Goal: Task Accomplishment & Management: Manage account settings

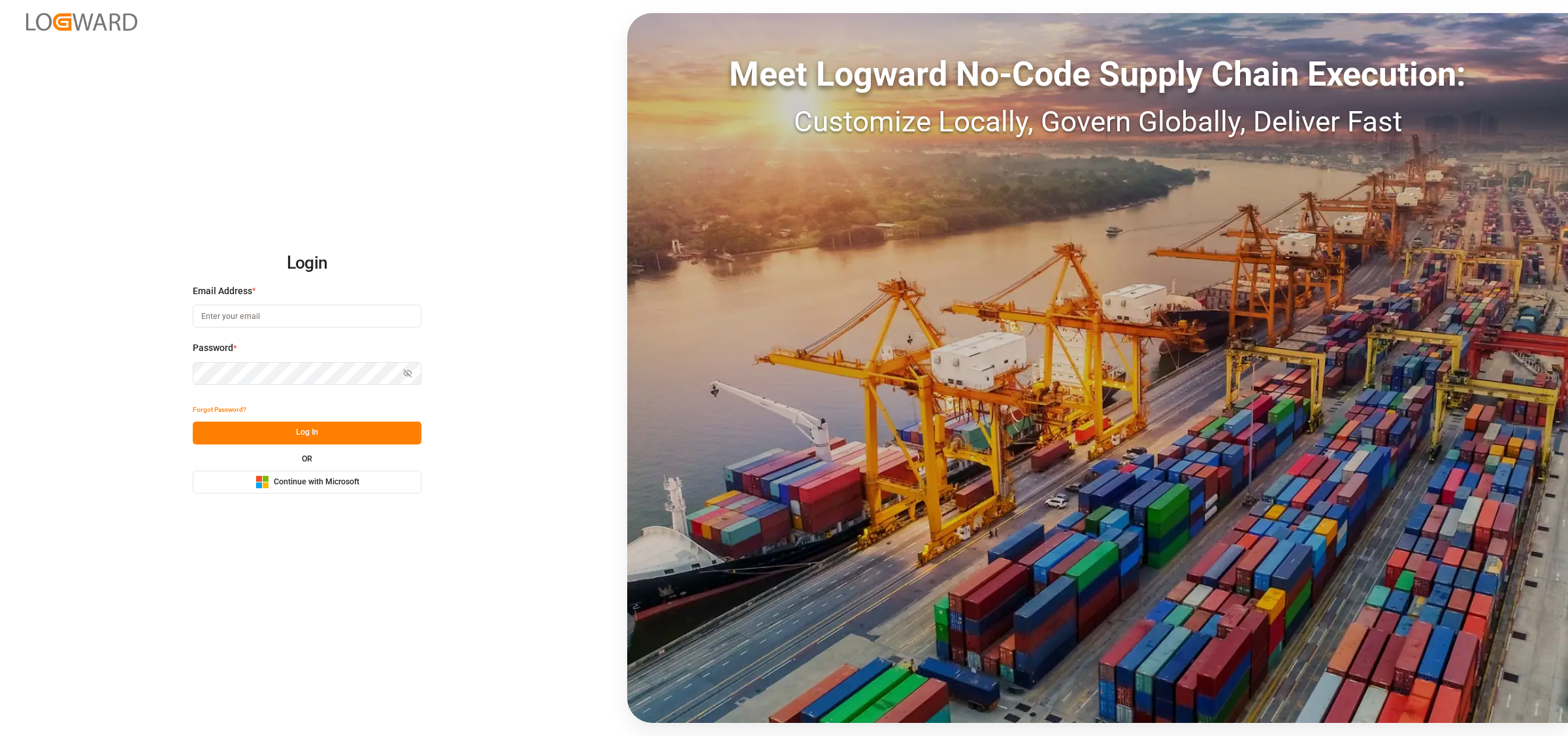
type input "[EMAIL_ADDRESS][DOMAIN_NAME]"
click at [322, 427] on button "Log In" at bounding box center [307, 433] width 228 height 23
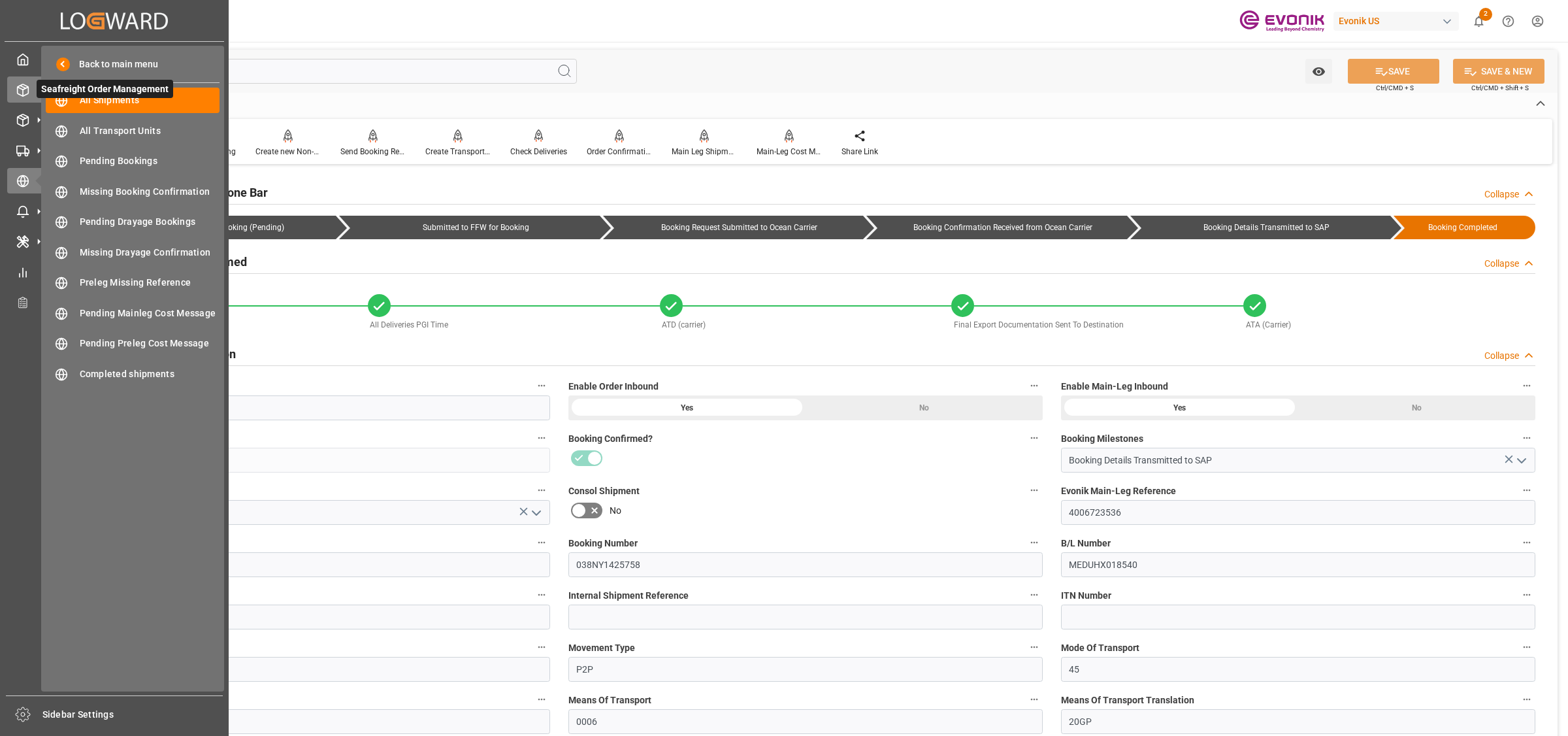
click at [24, 85] on icon at bounding box center [23, 90] width 11 height 12
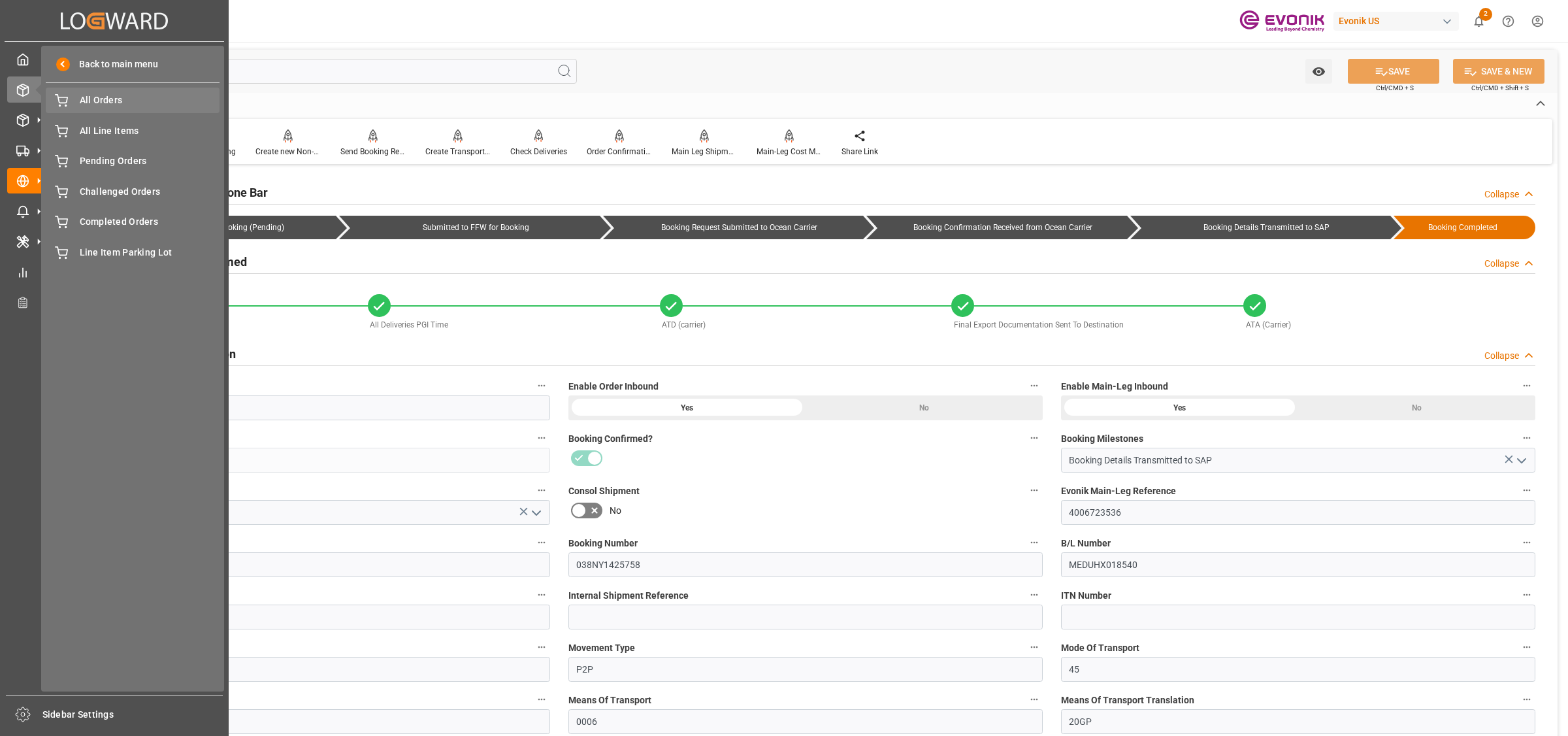
click at [100, 95] on span "All Orders" at bounding box center [149, 100] width 140 height 14
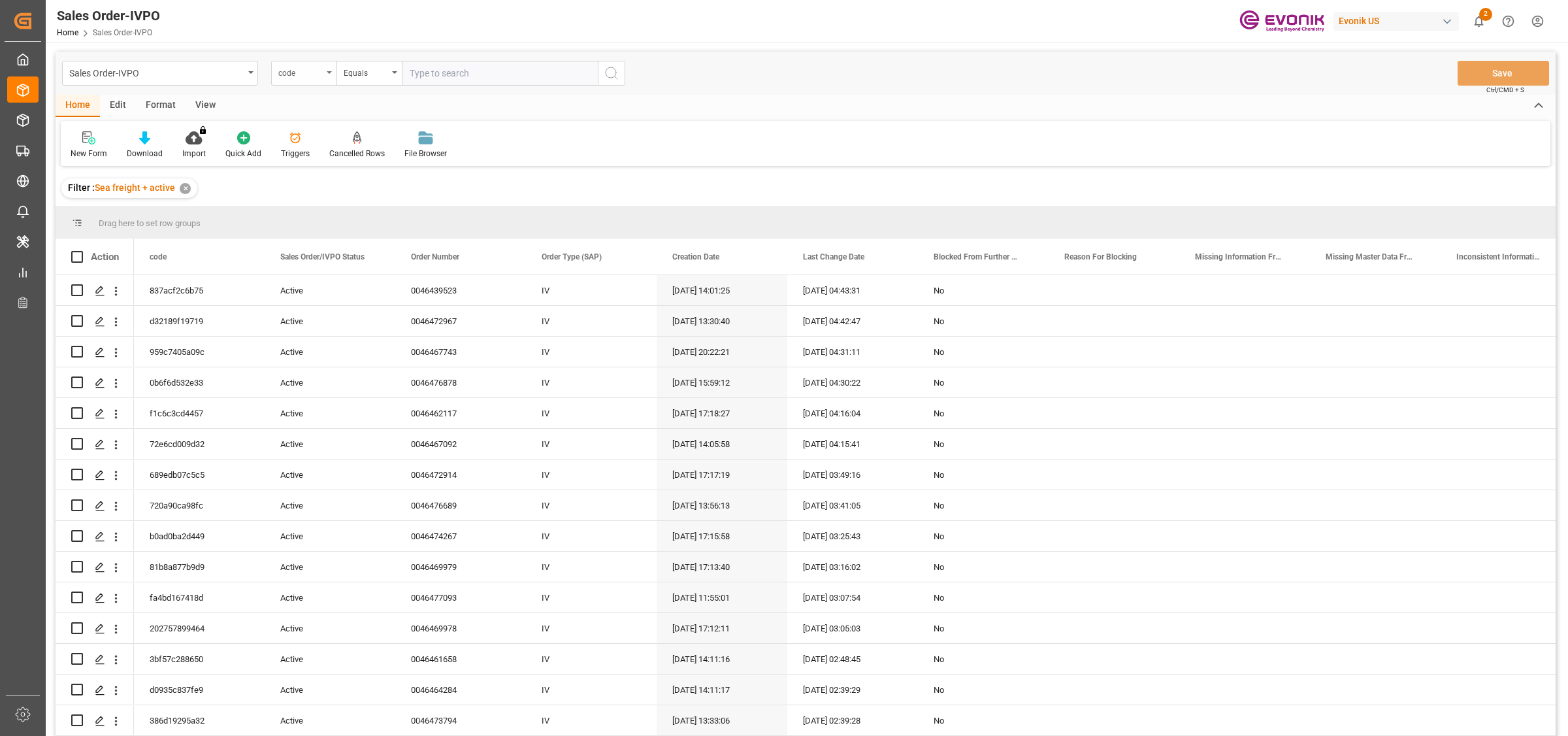
click at [305, 75] on div "code" at bounding box center [301, 71] width 44 height 15
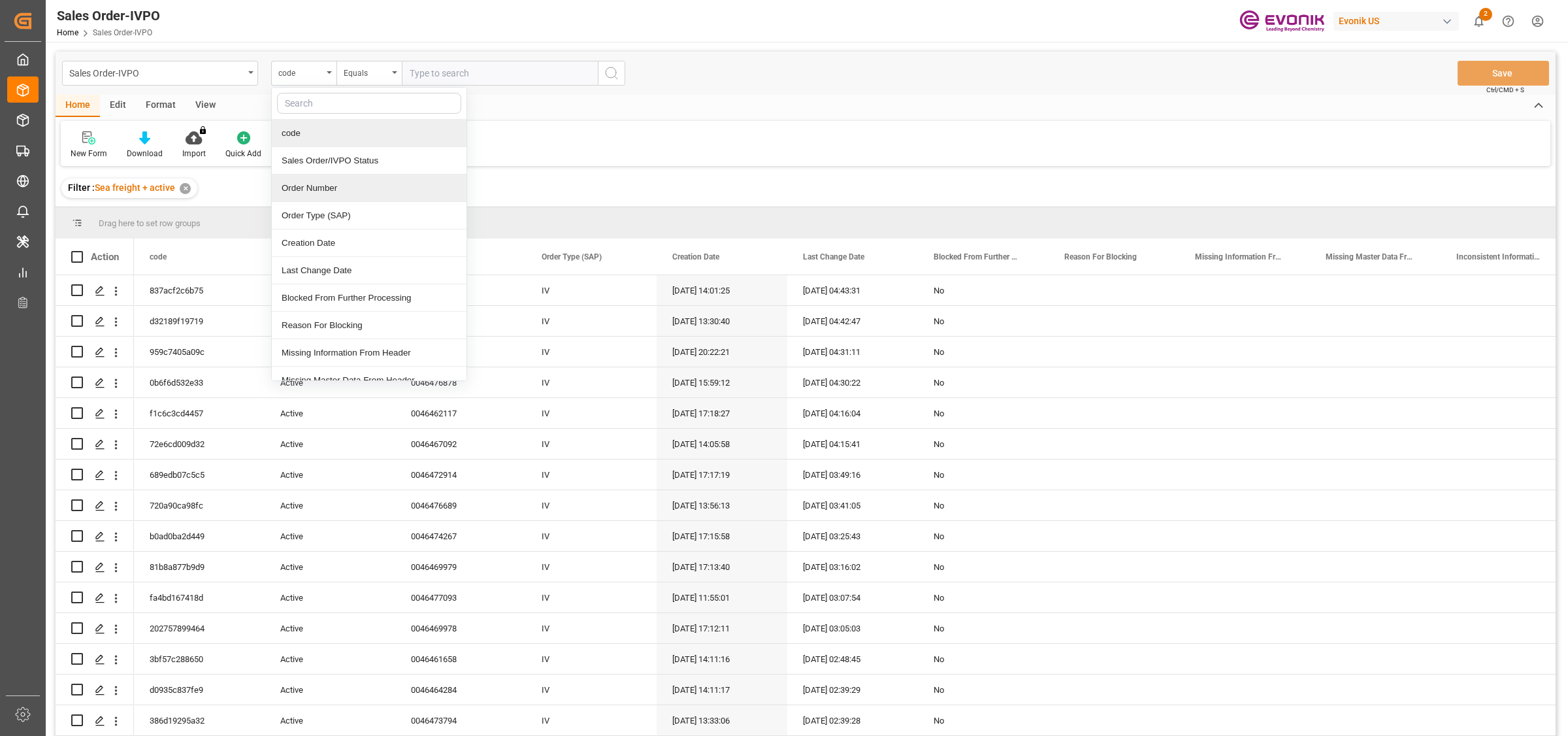
click at [319, 187] on div "Order Number" at bounding box center [369, 188] width 195 height 27
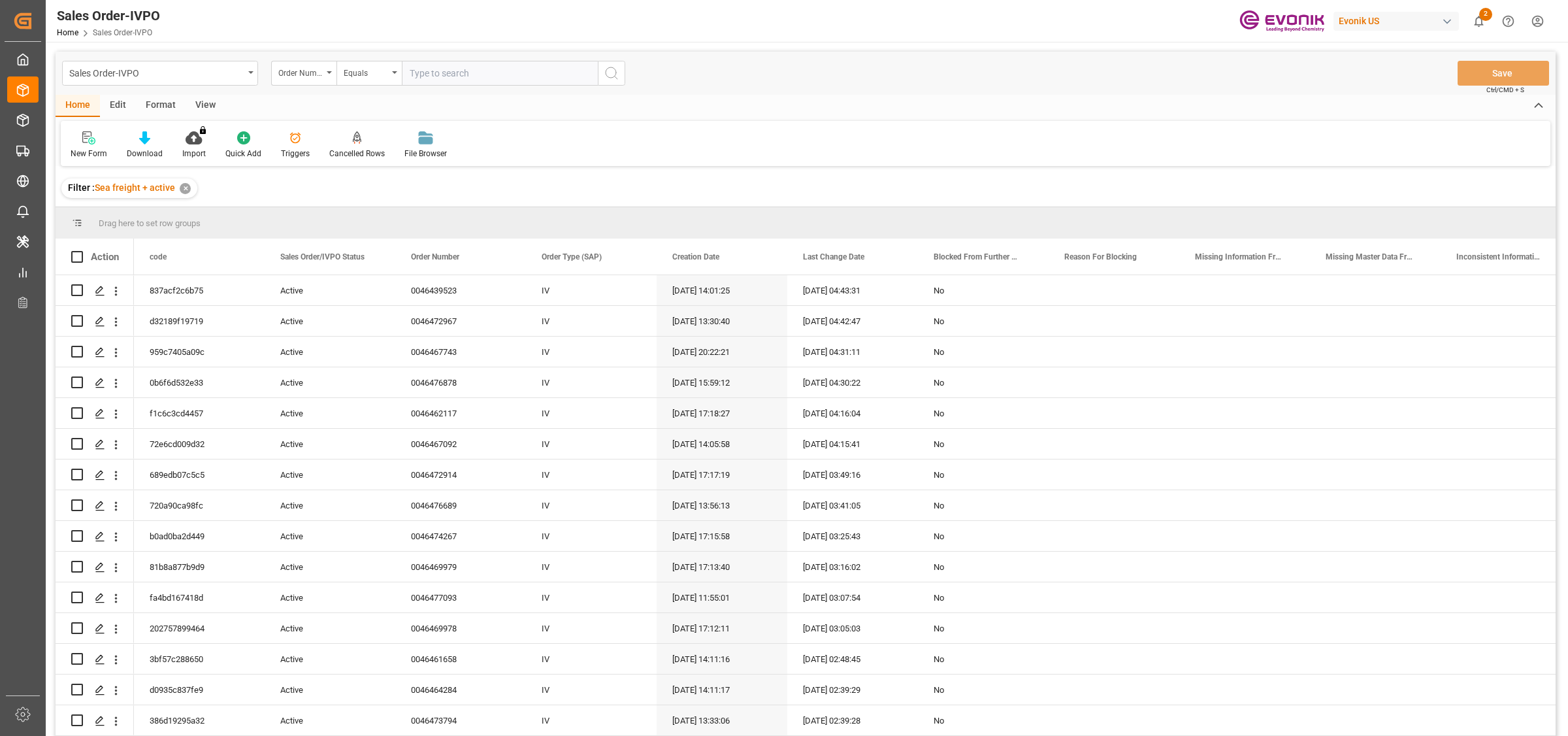
click at [482, 63] on input "text" at bounding box center [499, 73] width 196 height 25
paste input "2006963213"
type input "2006963213"
click at [610, 69] on icon "search button" at bounding box center [612, 73] width 15 height 15
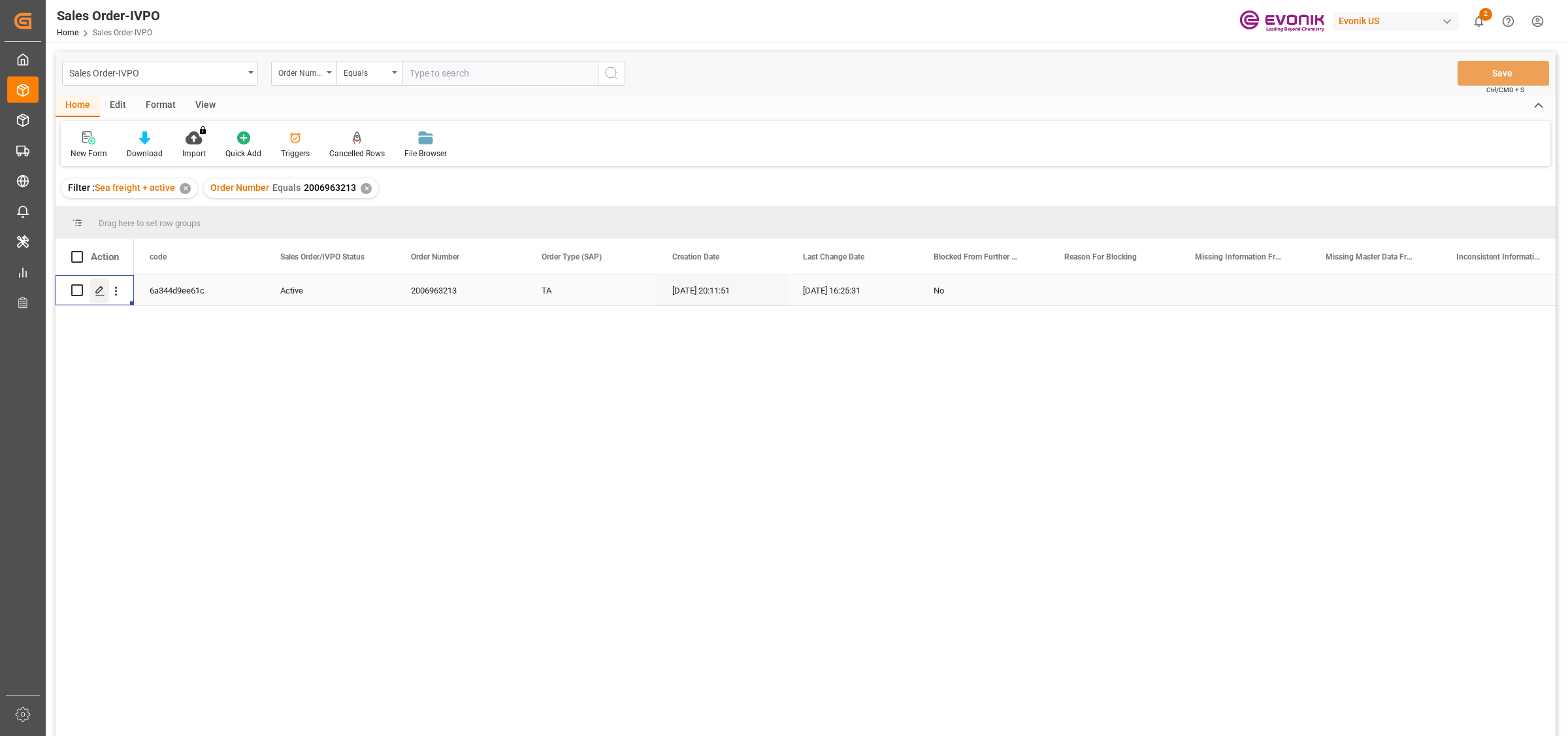
click at [101, 286] on icon "Press SPACE to select this row." at bounding box center [100, 291] width 10 height 10
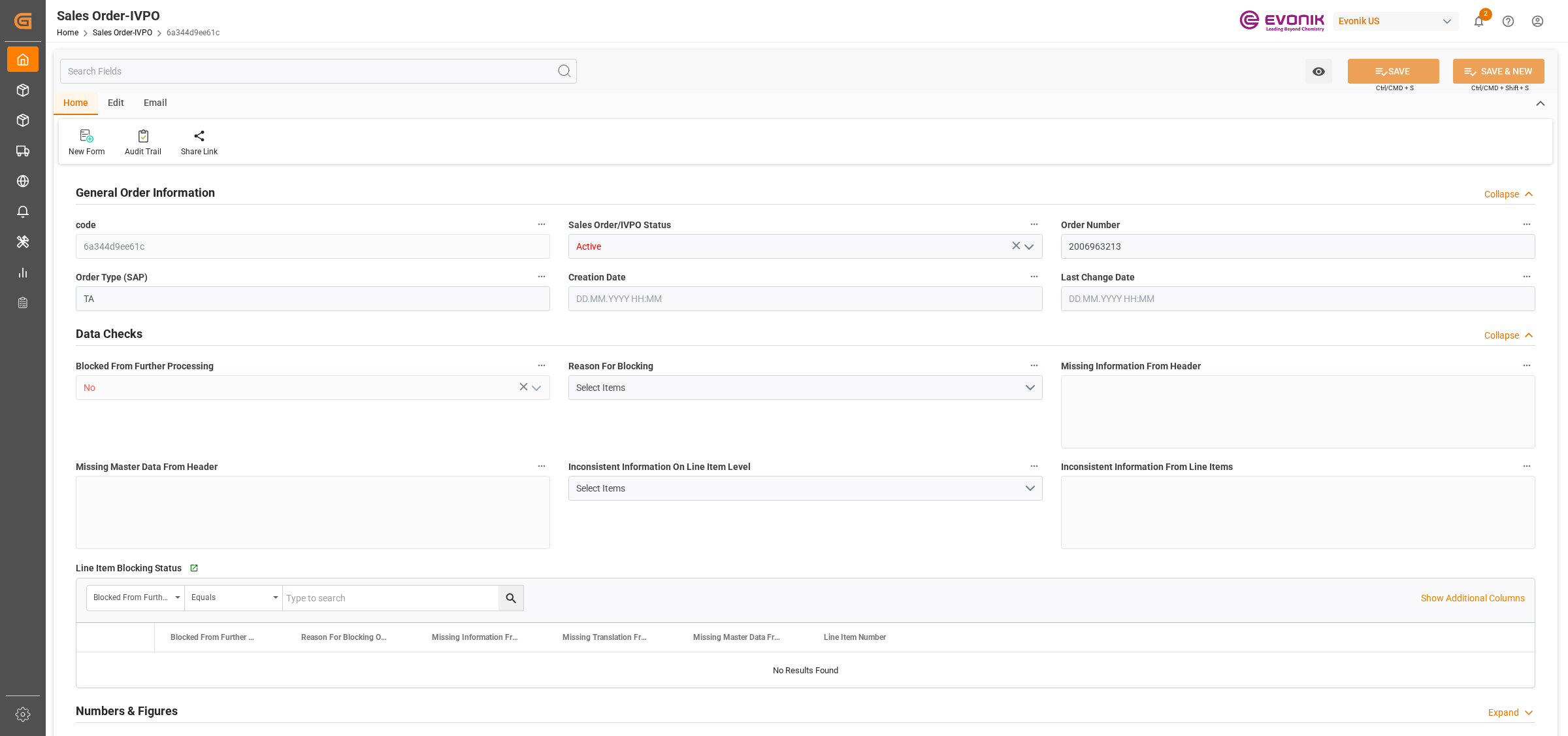
type input "JPYOK"
type input "0"
type input "1"
type input "2"
type input "3"
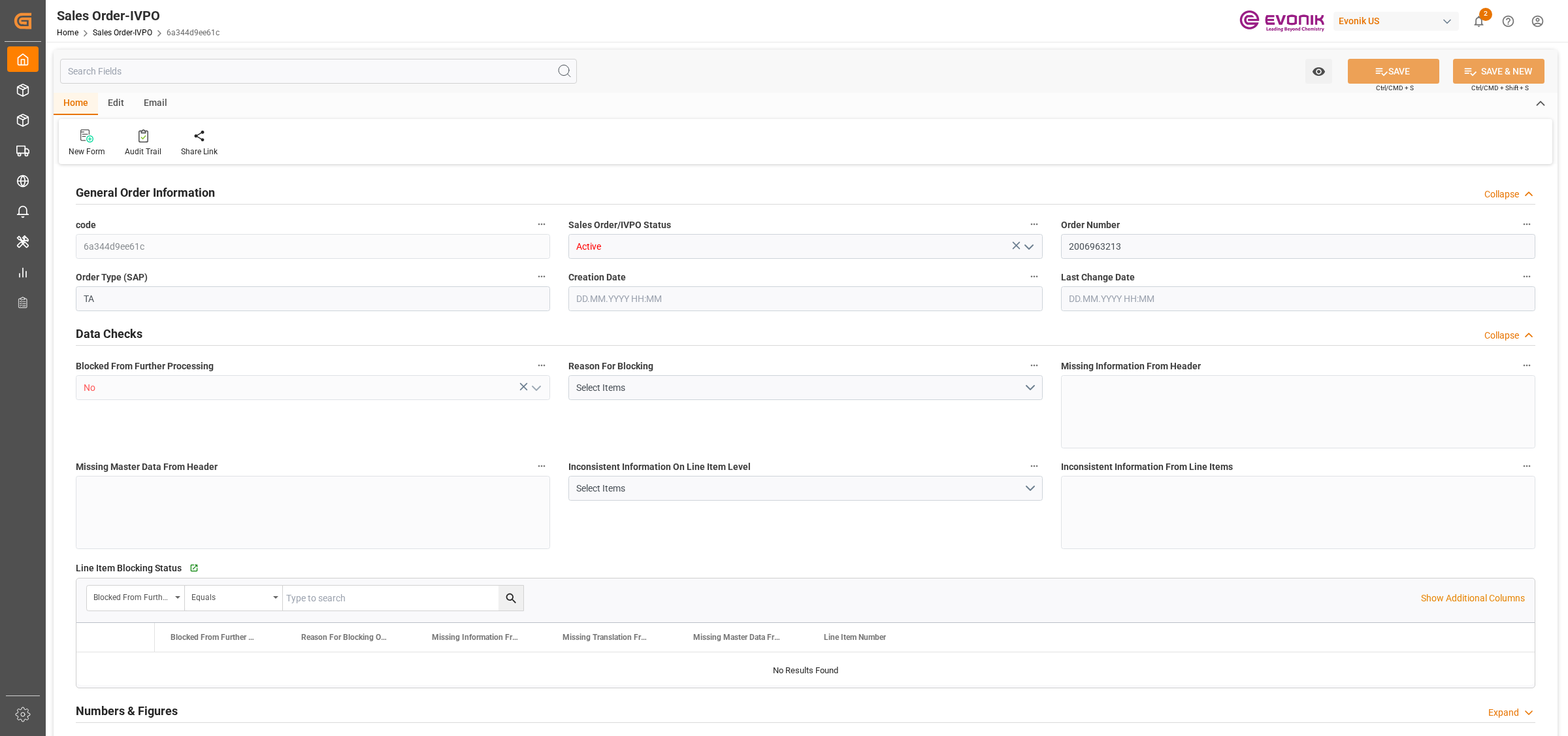
type input "20882.88"
type input "146.6292"
type input "19000"
type input "60"
type input "[DATE] 20:11"
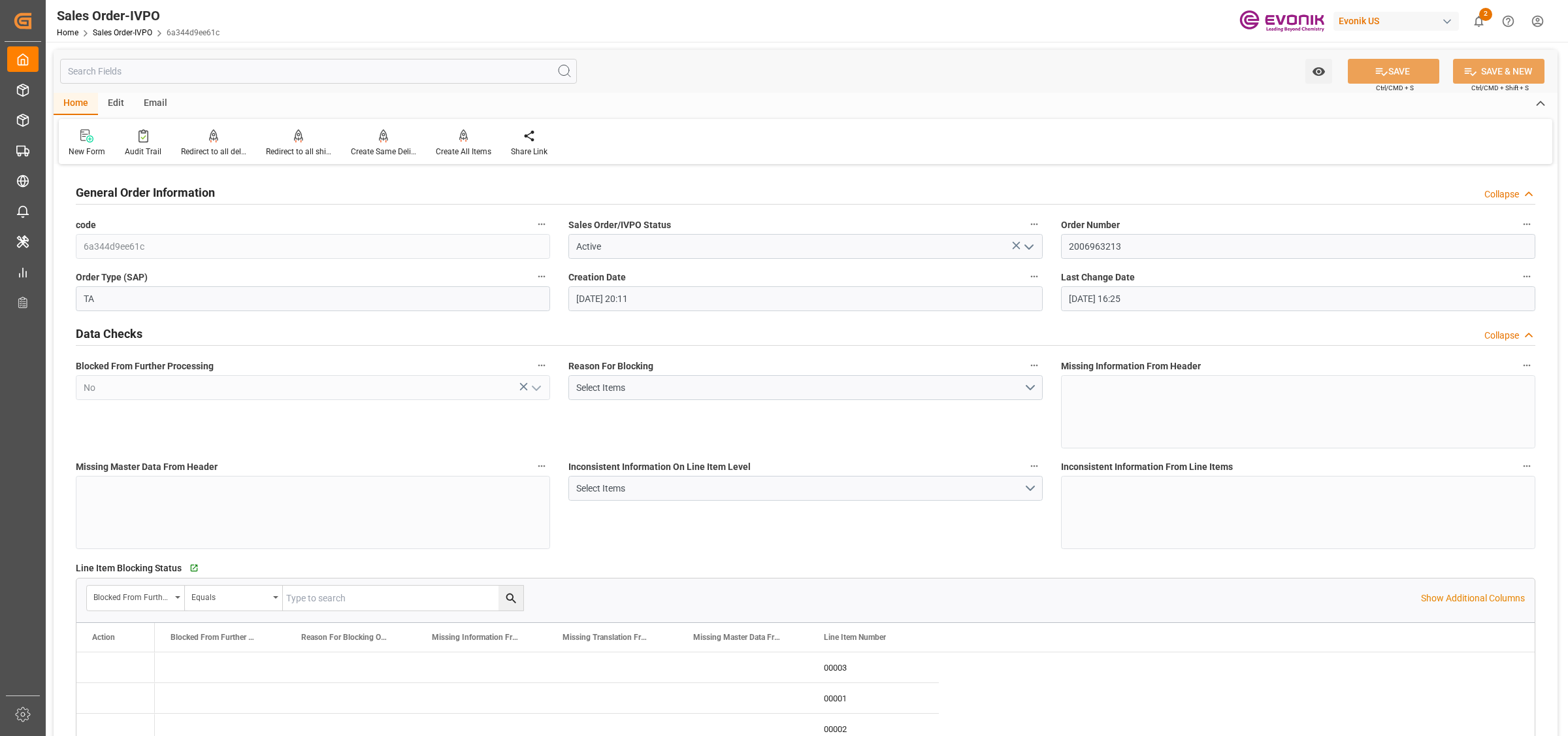
type input "[DATE] 16:25"
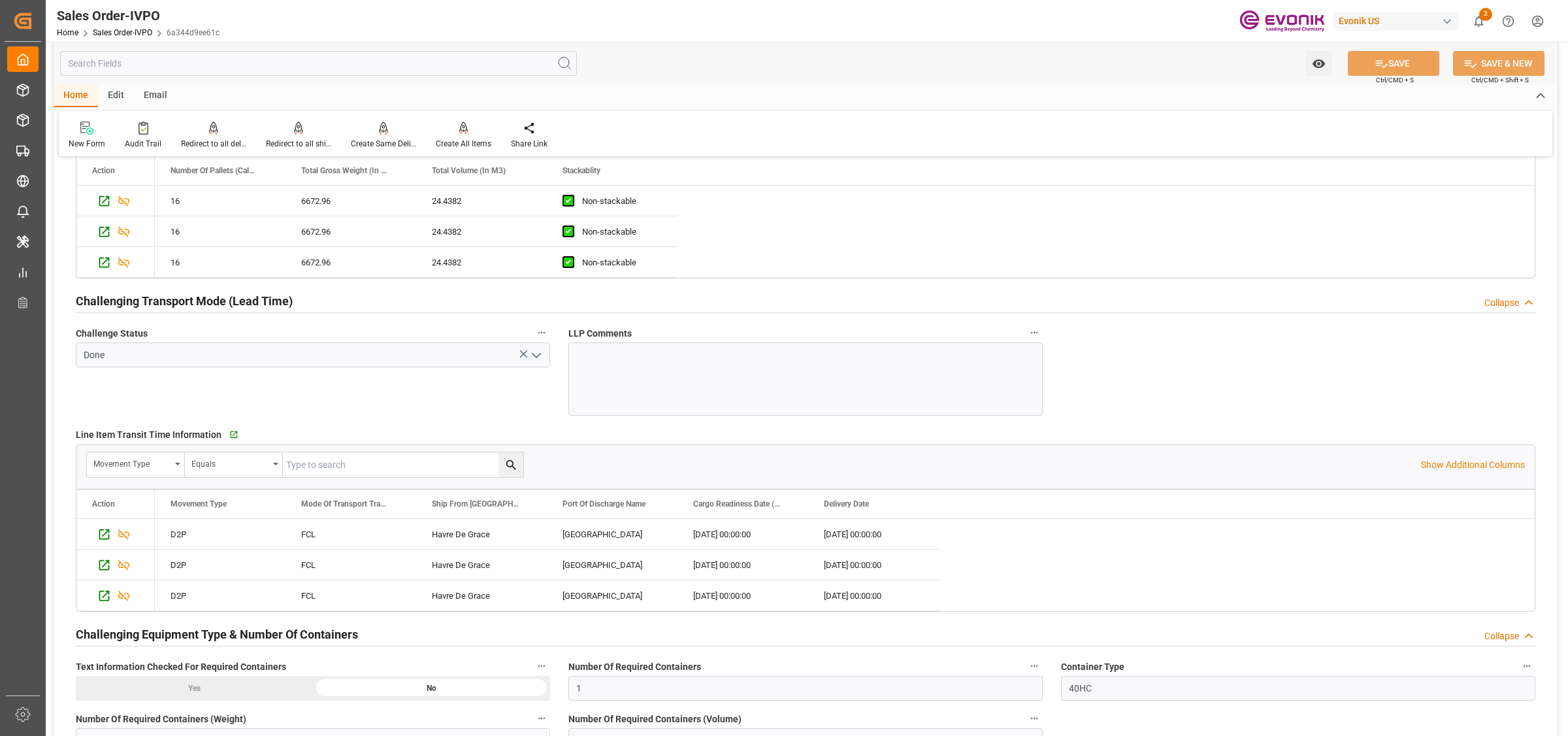
scroll to position [2369, 0]
